Goal: Transaction & Acquisition: Purchase product/service

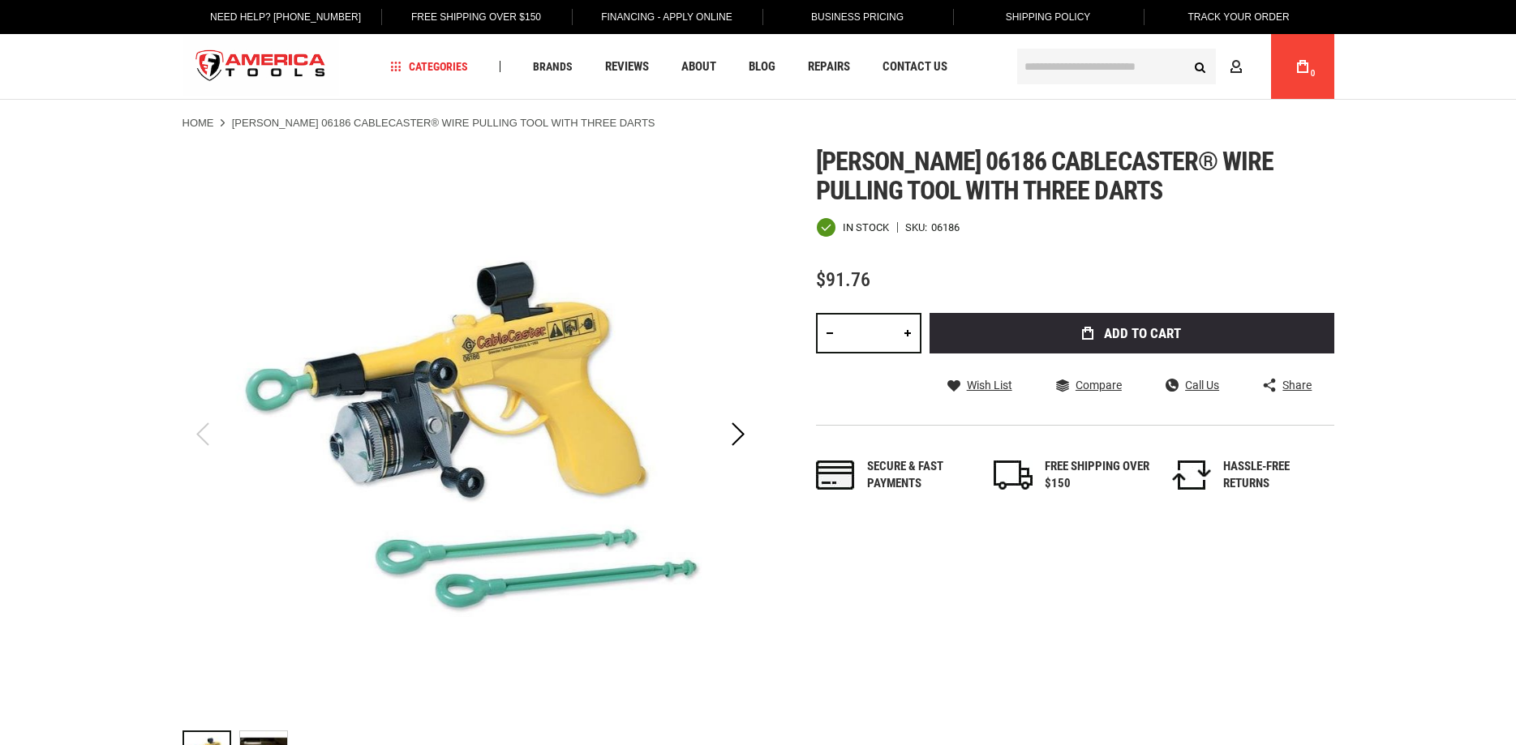
drag, startPoint x: 809, startPoint y: 233, endPoint x: 848, endPoint y: 218, distance: 42.3
click at [848, 218] on div "Skip to the end of the images gallery Skip to the beginning of the images galle…" at bounding box center [758, 467] width 1152 height 641
click at [856, 232] on span "In stock" at bounding box center [866, 227] width 46 height 11
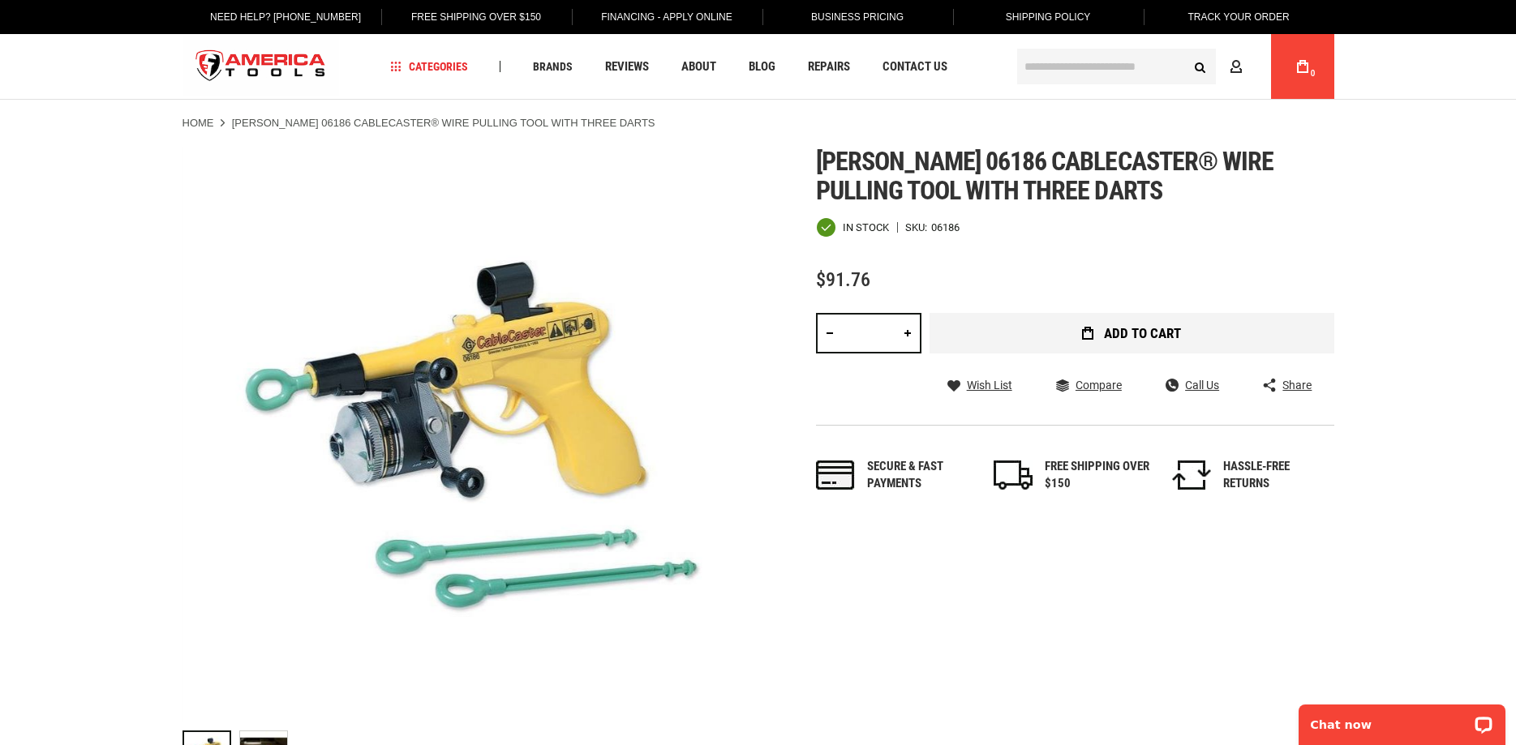
click at [1115, 330] on span "Add to Cart" at bounding box center [1142, 334] width 77 height 14
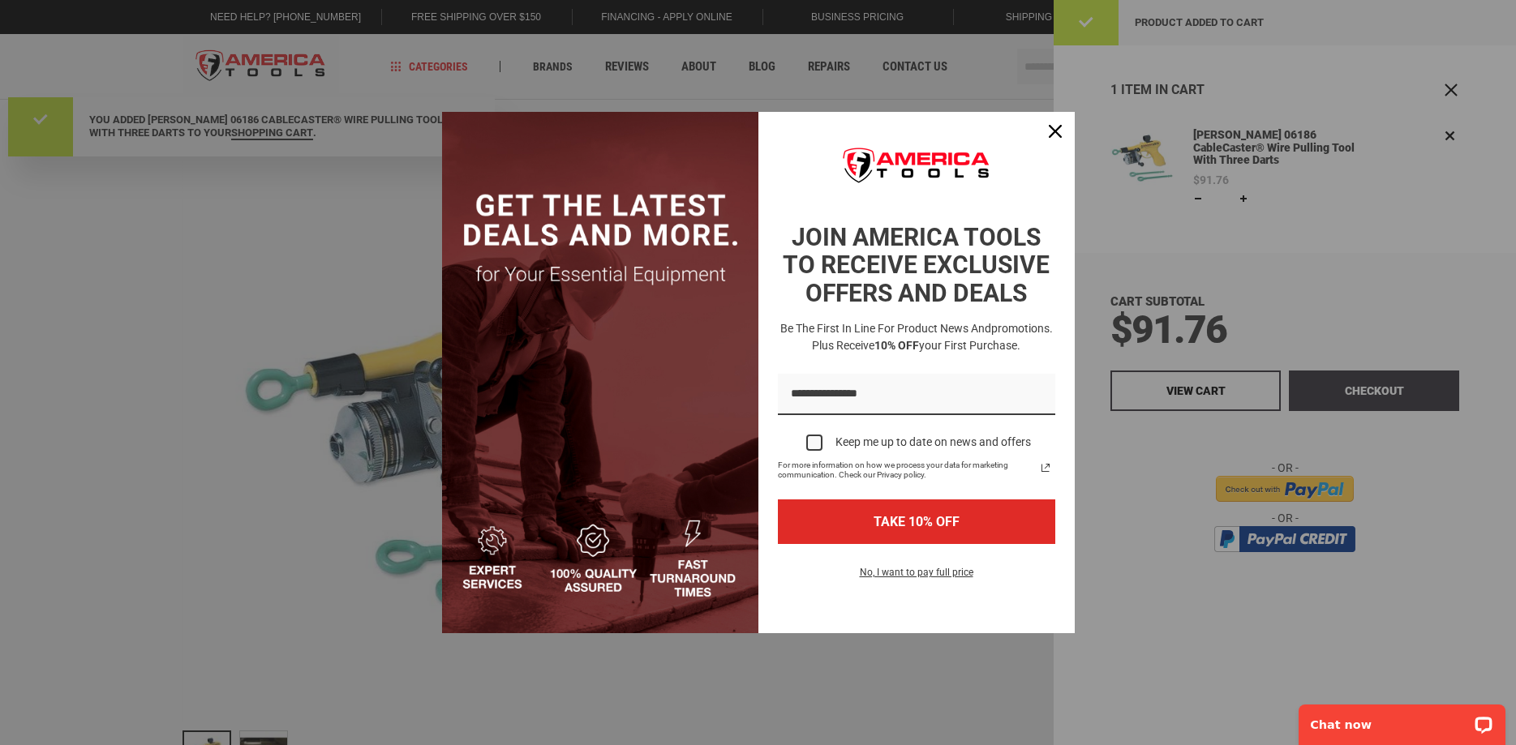
click at [1203, 383] on div "Marketing offer form" at bounding box center [758, 372] width 1516 height 745
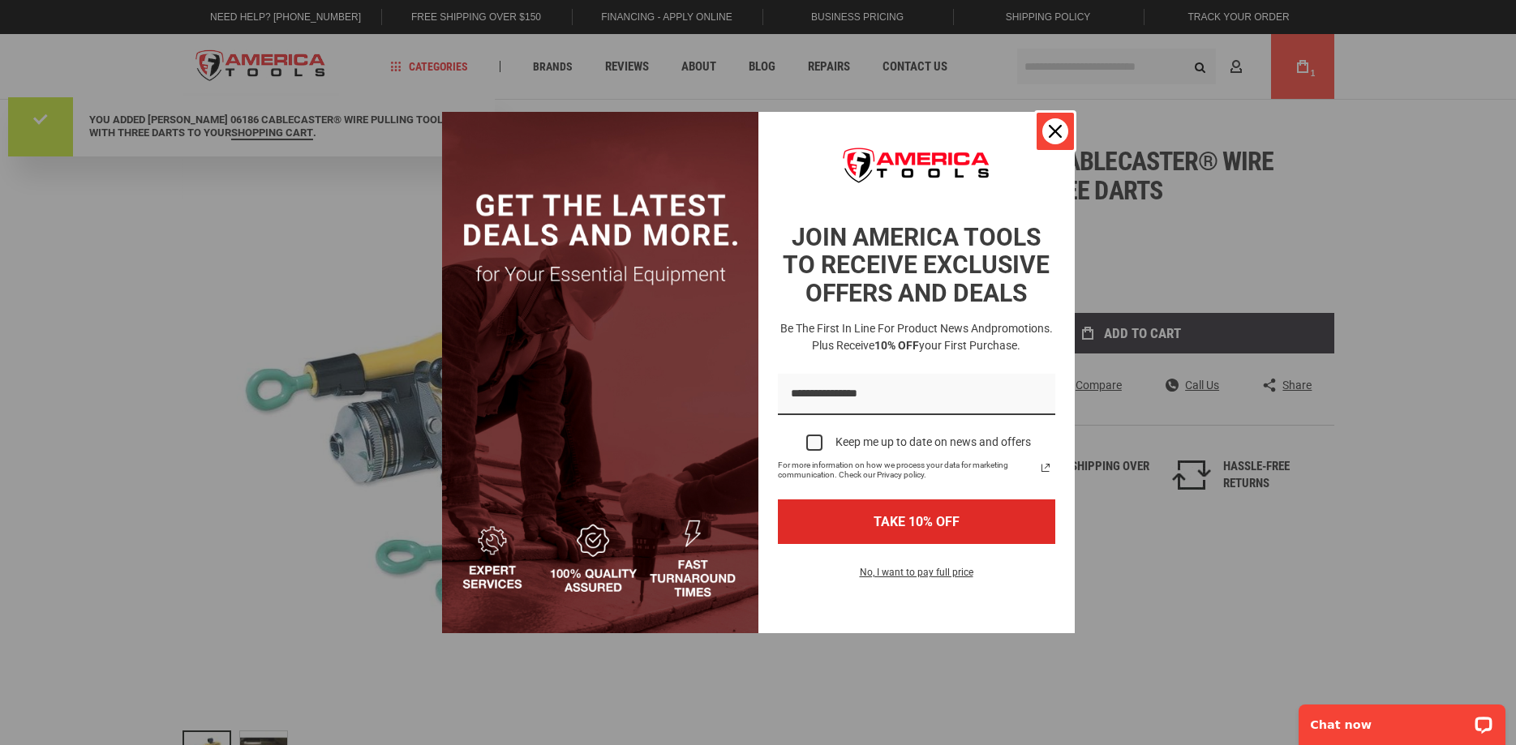
click at [1062, 130] on div "Close" at bounding box center [1055, 131] width 26 height 26
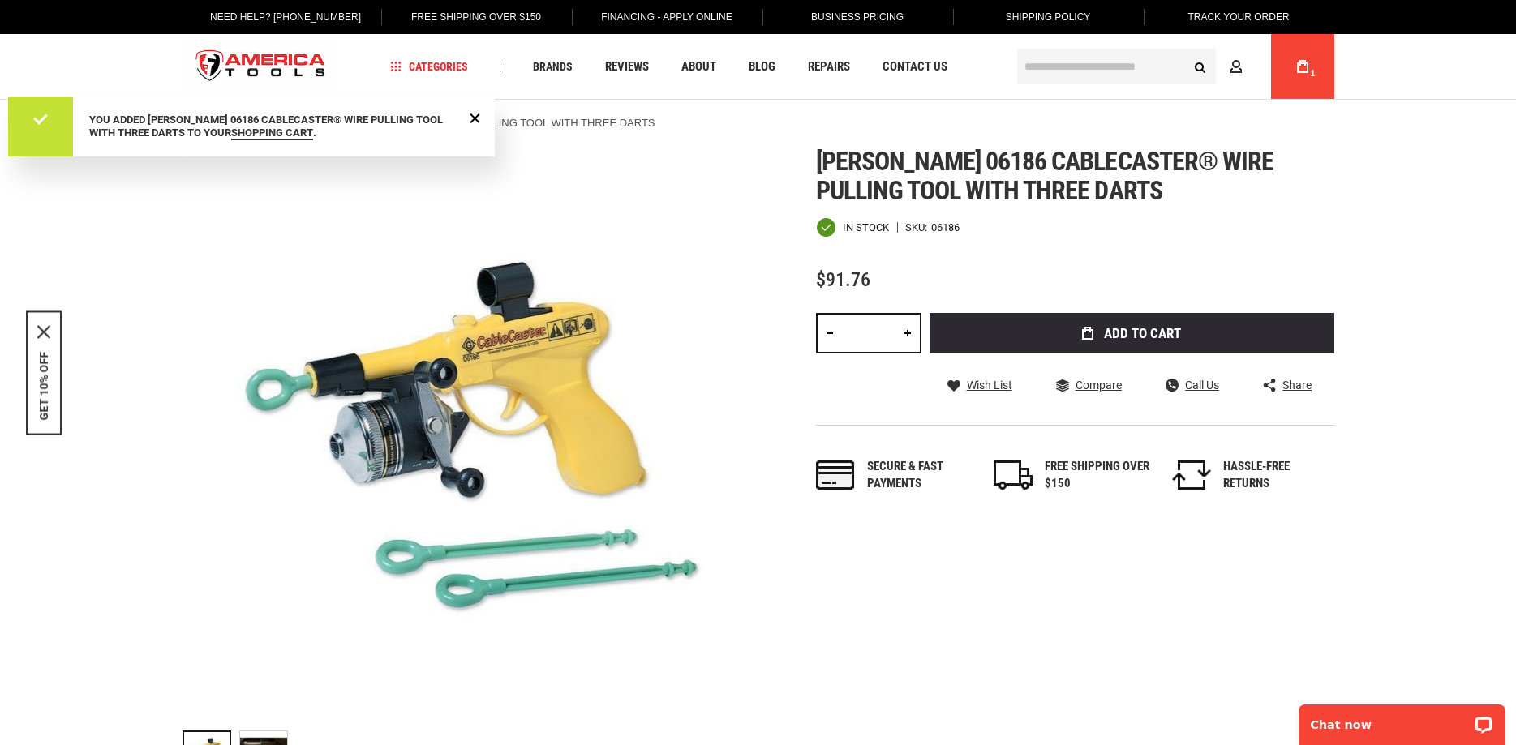
click at [1298, 75] on link "My Cart 1" at bounding box center [1302, 66] width 31 height 65
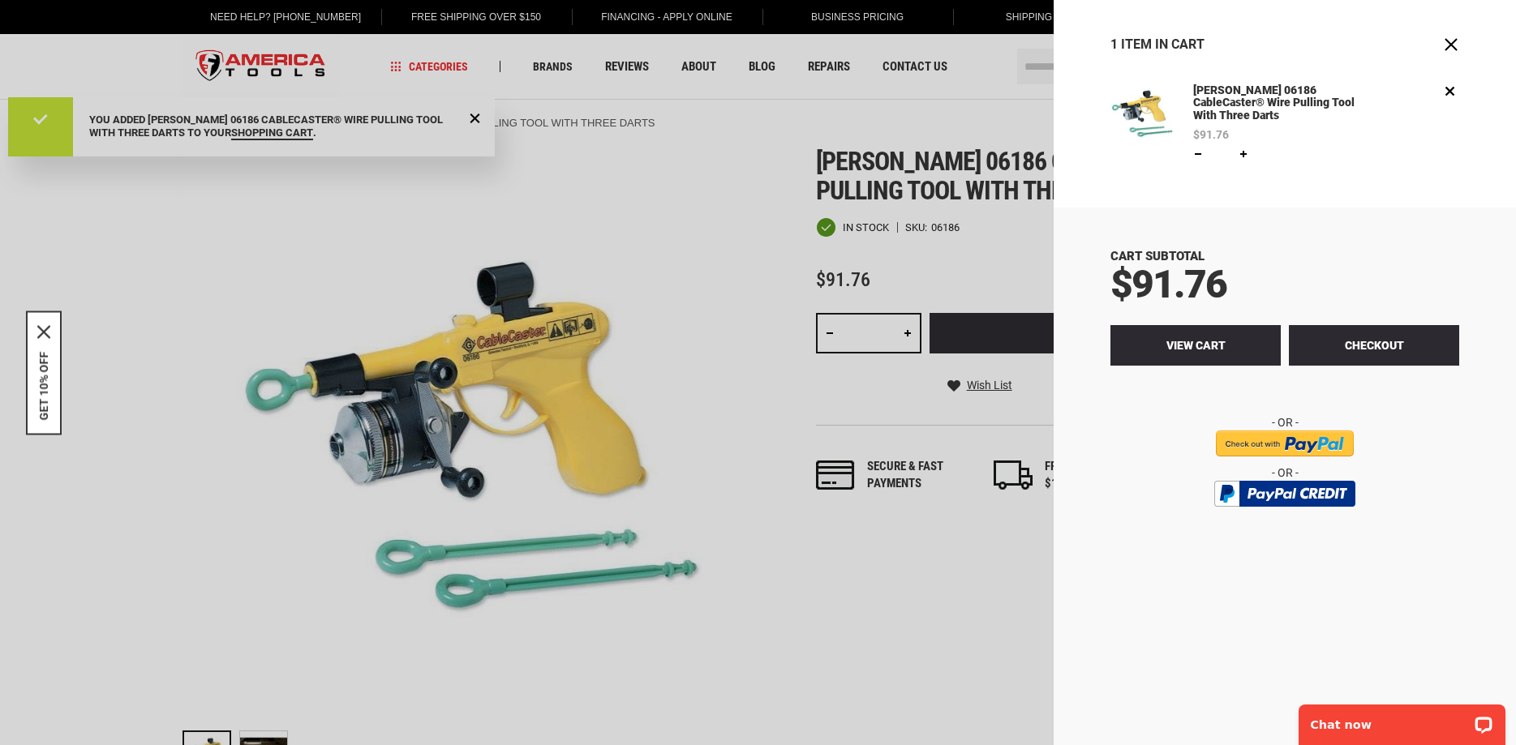
click at [1210, 339] on span "View Cart" at bounding box center [1195, 345] width 59 height 13
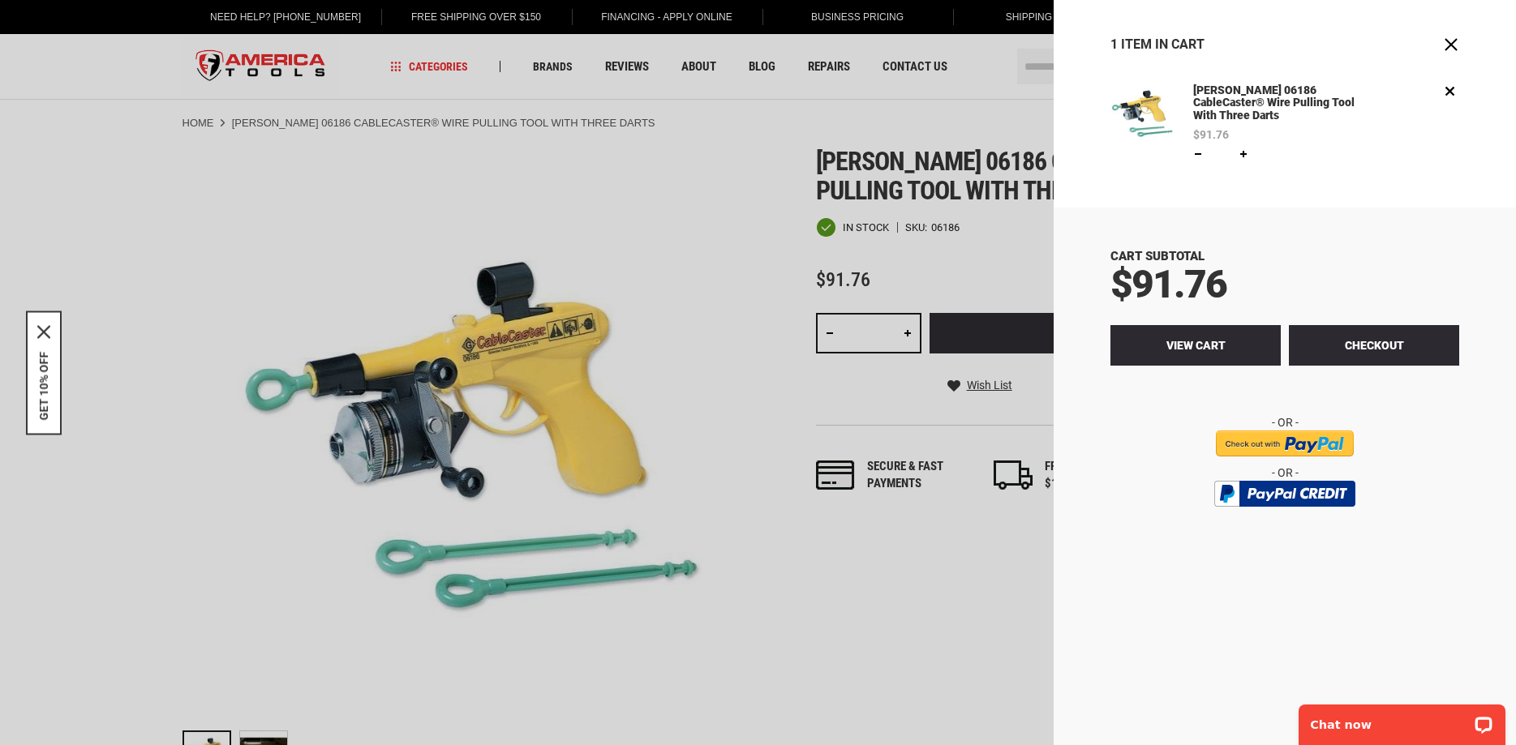
click at [1177, 339] on span "View Cart" at bounding box center [1195, 345] width 59 height 13
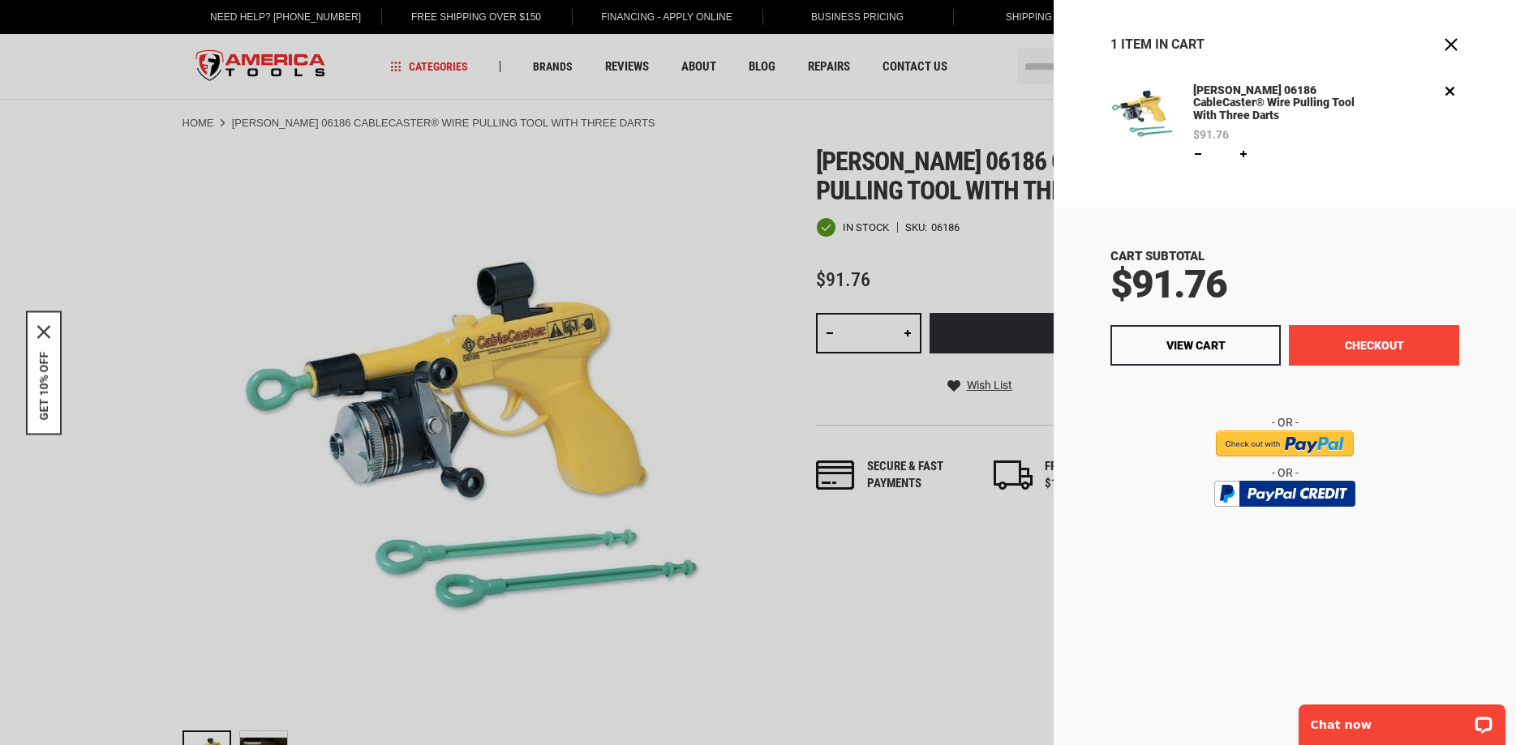
click at [1323, 335] on button "Checkout" at bounding box center [1374, 345] width 170 height 41
click at [1209, 271] on span "$91.76" at bounding box center [1168, 284] width 116 height 46
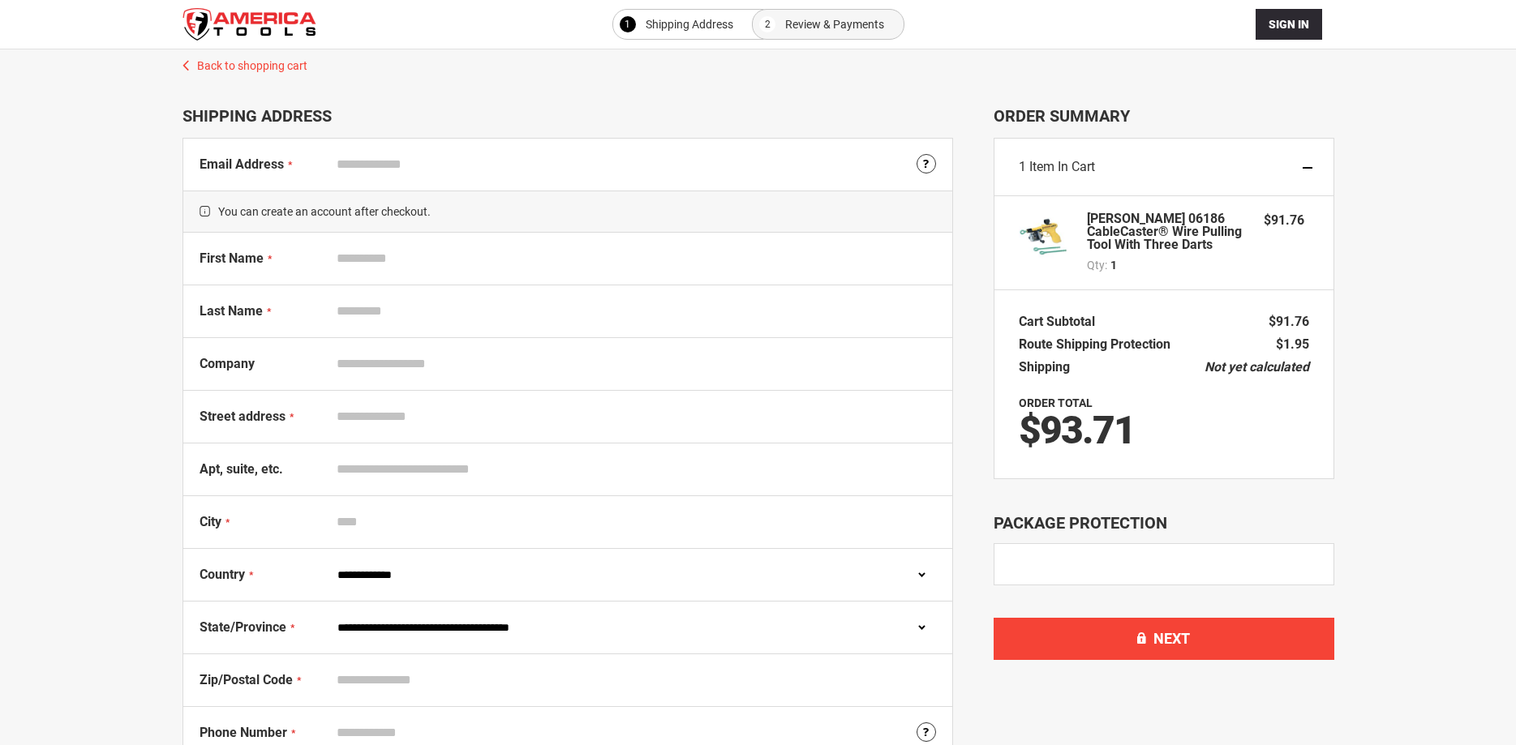
select select "**"
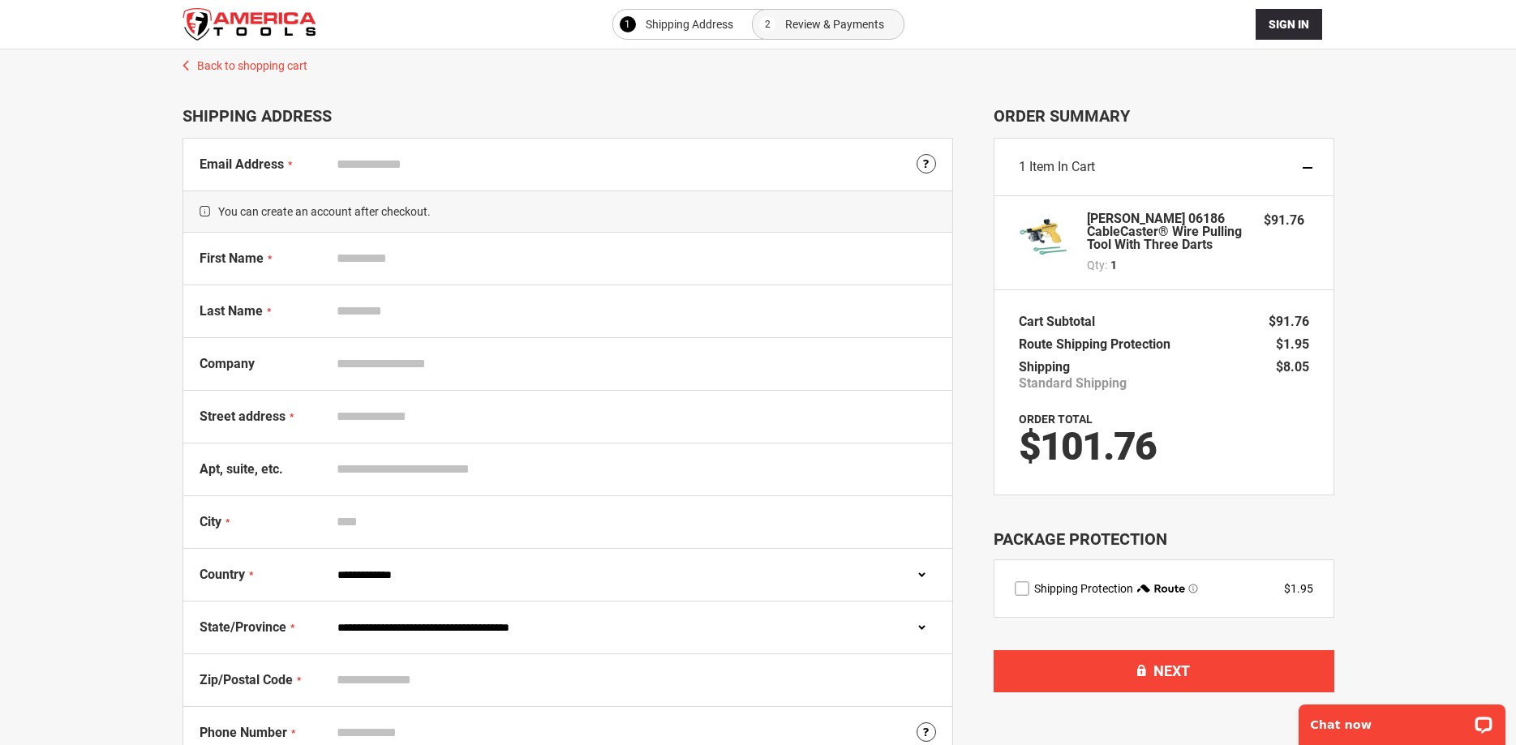
scroll to position [83, 0]
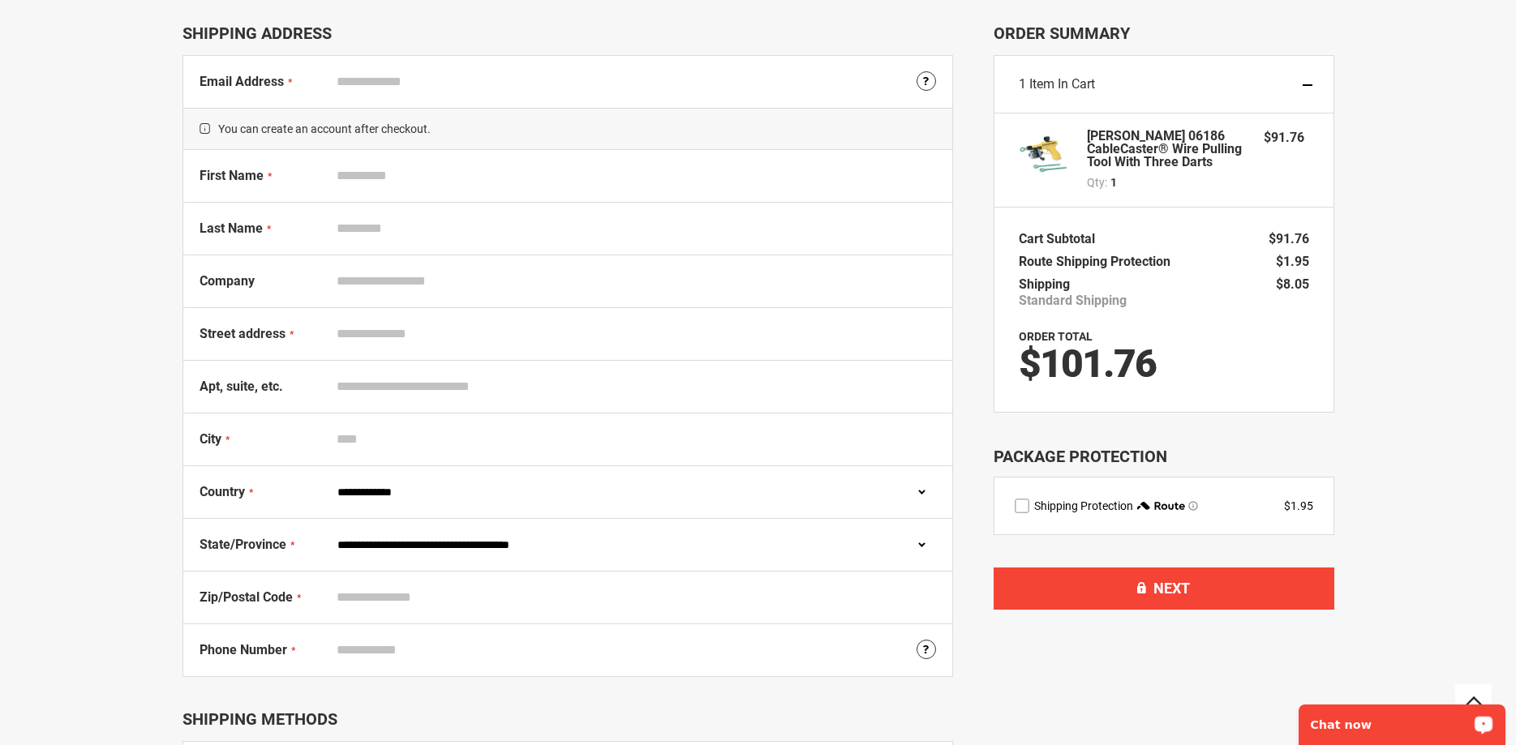
click at [1350, 725] on p "Chat now" at bounding box center [1391, 725] width 161 height 13
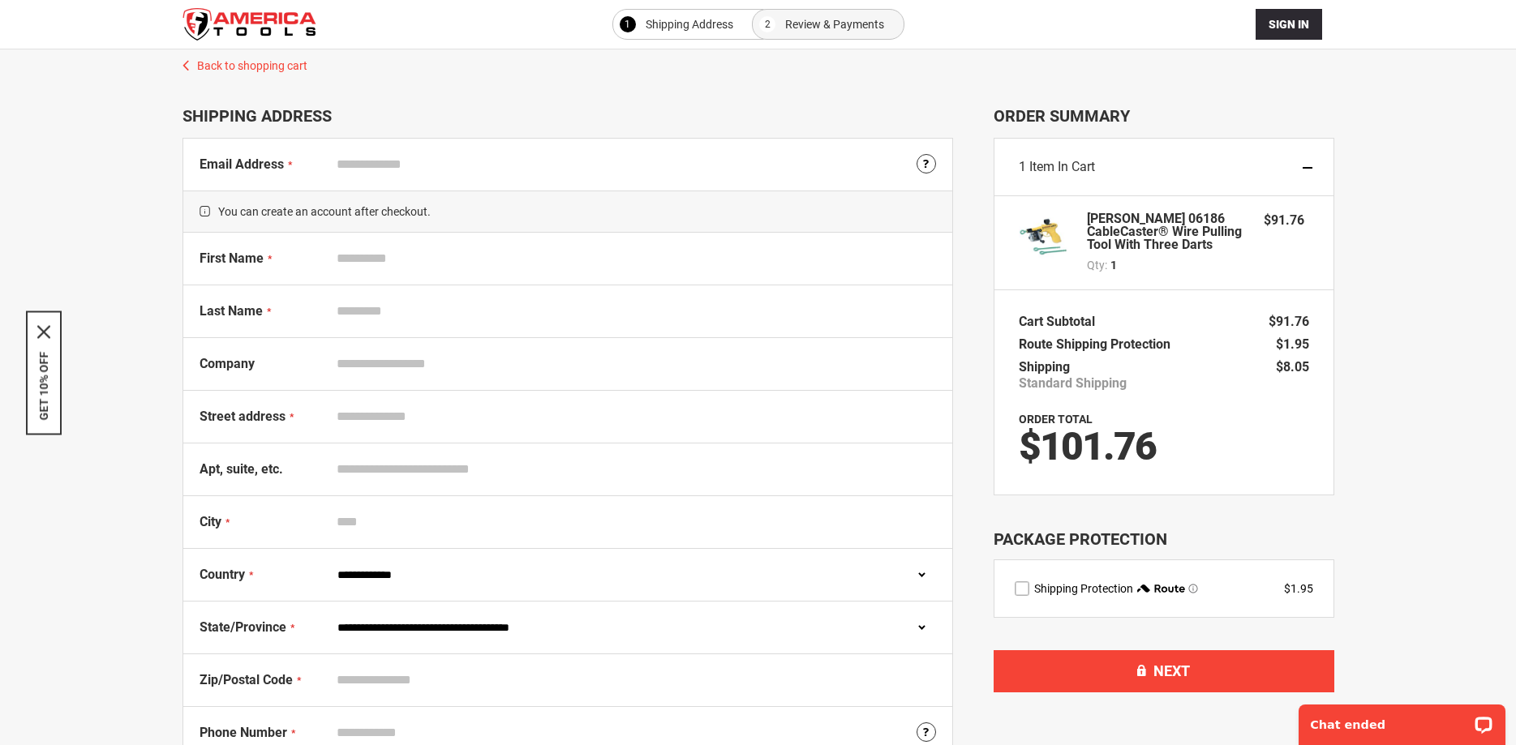
click at [1221, 260] on div "Qty 1" at bounding box center [1167, 265] width 161 height 16
click at [1155, 246] on strong "[PERSON_NAME] 06186 CableCaster® Wire Pulling Tool with Three Darts" at bounding box center [1167, 231] width 161 height 39
click at [219, 67] on link "Back to shopping cart" at bounding box center [758, 61] width 1184 height 24
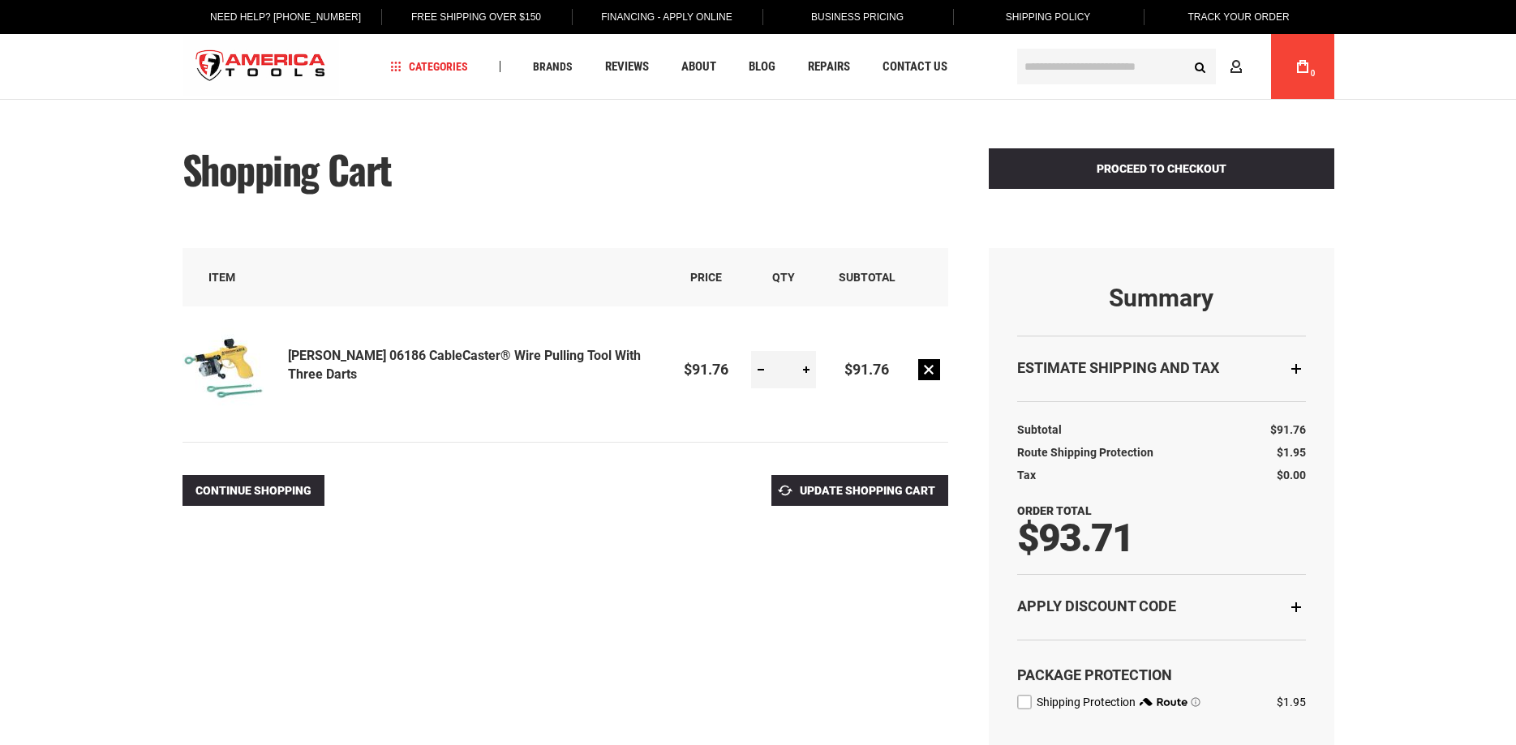
click at [925, 365] on link "Remove item" at bounding box center [929, 369] width 22 height 21
click at [930, 375] on link "Remove item" at bounding box center [929, 369] width 22 height 21
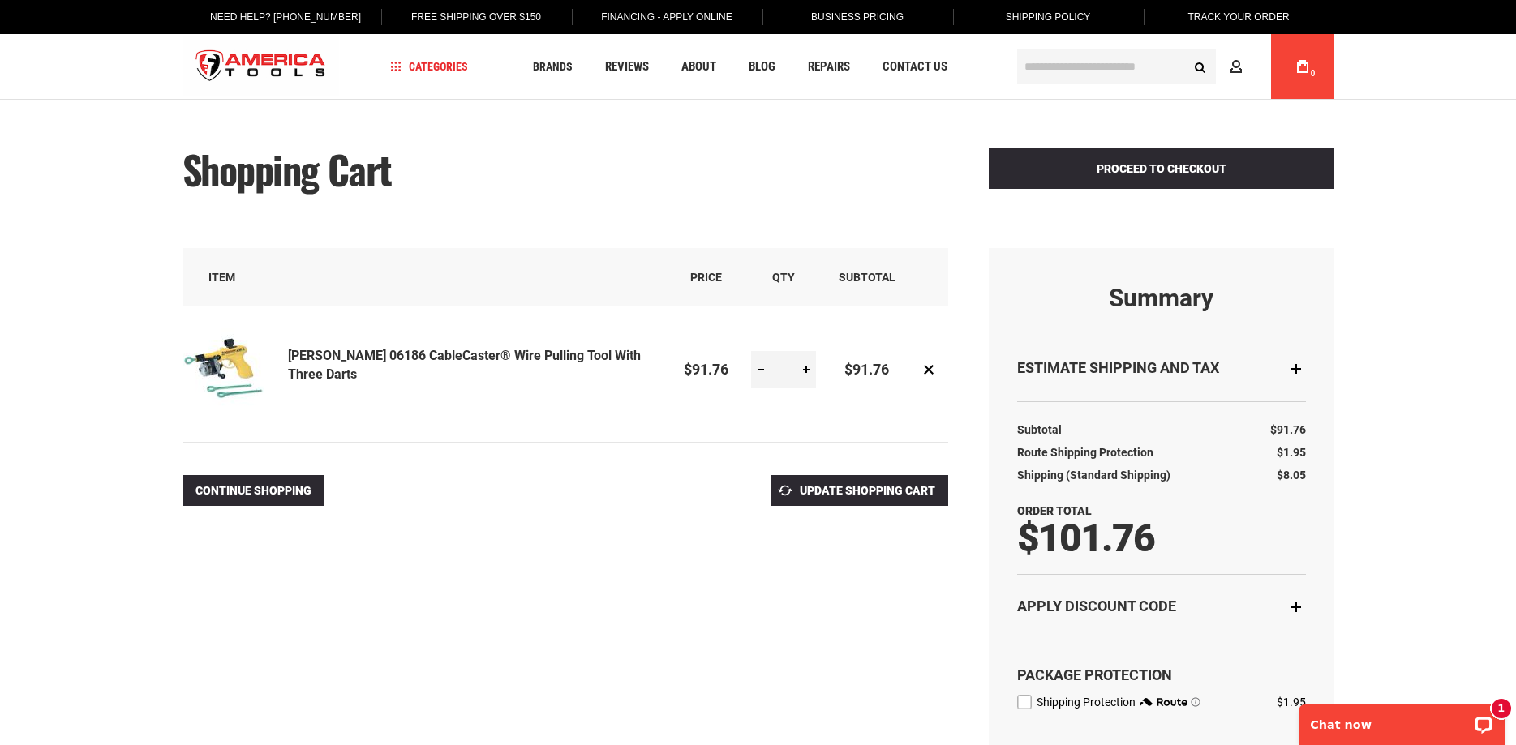
click at [428, 371] on strong "[PERSON_NAME] 06186 CableCaster® Wire Pulling Tool with Three Darts" at bounding box center [474, 365] width 373 height 37
click at [933, 382] on td "Remove item" at bounding box center [927, 370] width 41 height 127
click at [932, 372] on link "Remove item" at bounding box center [929, 369] width 22 height 21
